Goal: Navigation & Orientation: Find specific page/section

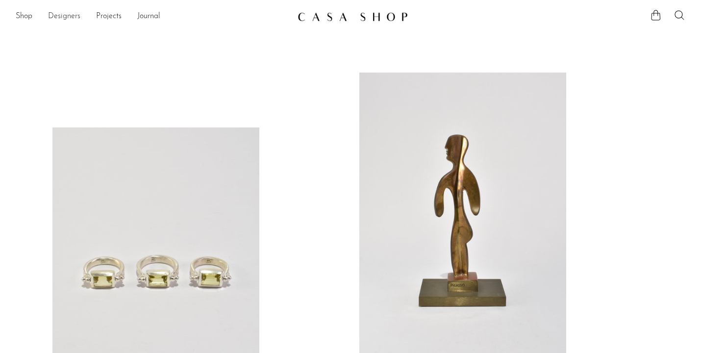
click at [66, 16] on link "Designers" at bounding box center [64, 16] width 32 height 13
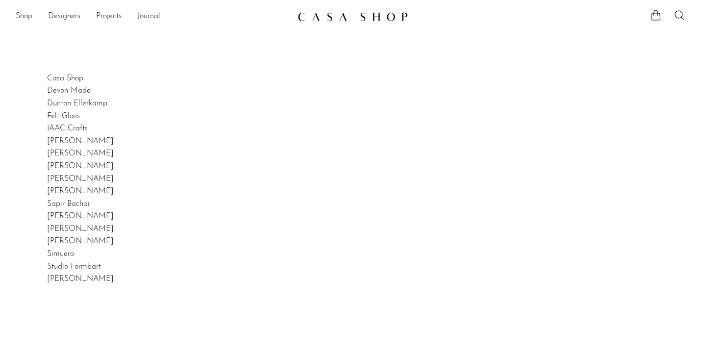
click at [23, 13] on link "Shop" at bounding box center [24, 16] width 17 height 13
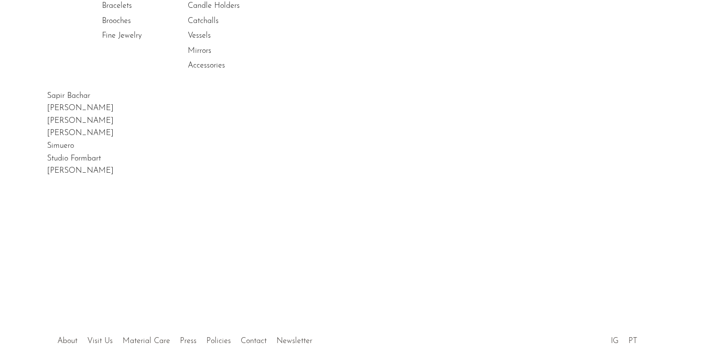
scroll to position [176, 0]
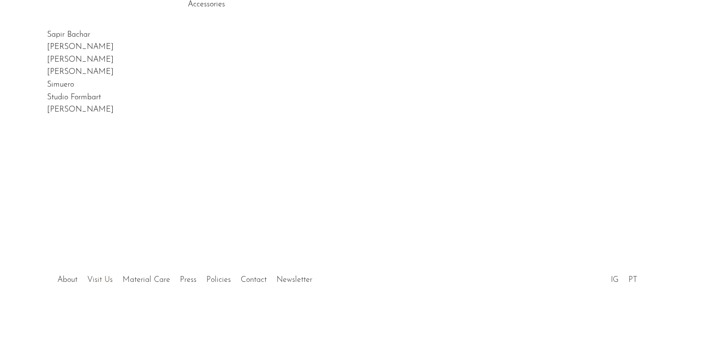
click at [94, 277] on link "Visit Us" at bounding box center [99, 280] width 25 height 8
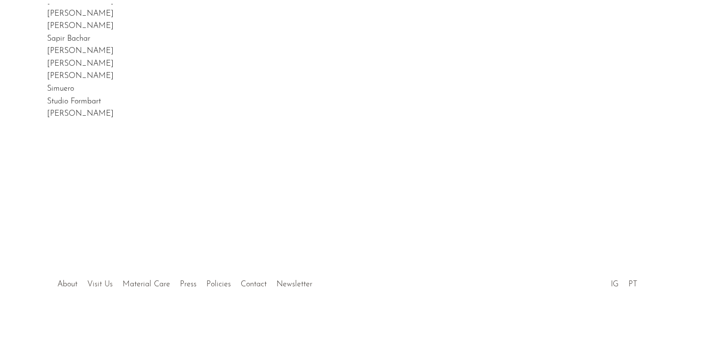
scroll to position [169, 0]
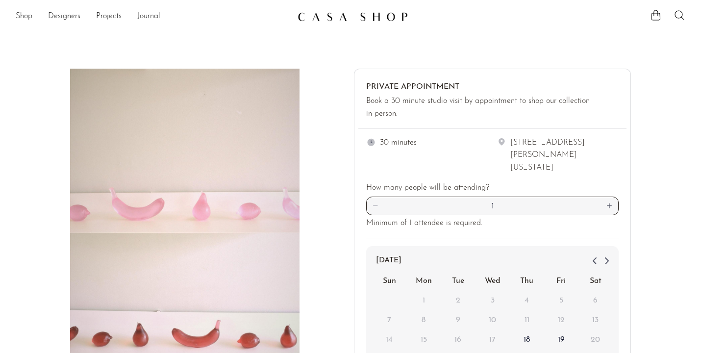
click at [20, 11] on link "Shop" at bounding box center [24, 16] width 17 height 13
